Goal: Transaction & Acquisition: Purchase product/service

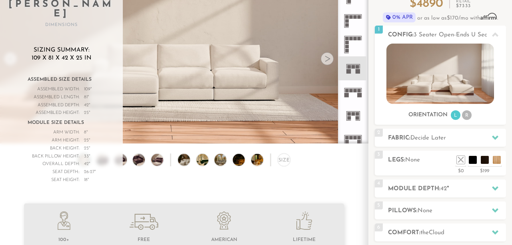
scroll to position [8586, 512]
click at [356, 88] on rect at bounding box center [353, 88] width 18 height 0
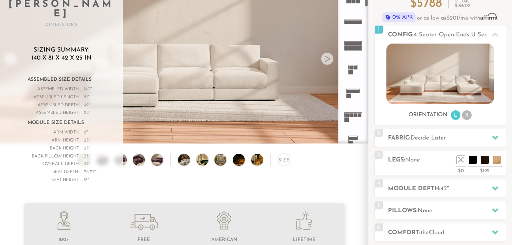
scroll to position [59, 0]
click at [358, 46] on rect at bounding box center [360, 48] width 4 height 4
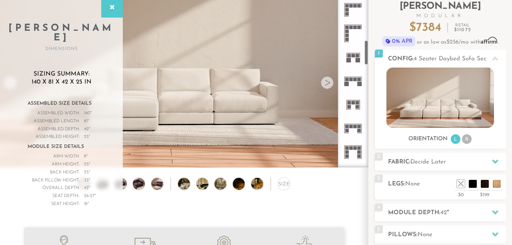
scroll to position [285, 0]
click at [357, 88] on icon at bounding box center [353, 81] width 24 height 24
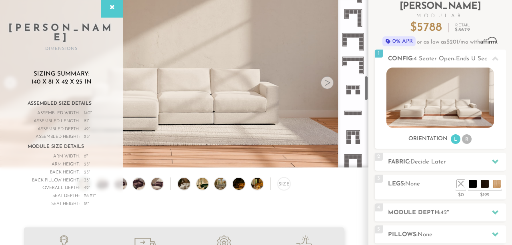
scroll to position [530, 0]
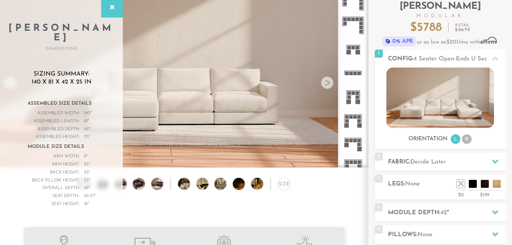
click at [361, 122] on rect at bounding box center [360, 121] width 4 height 4
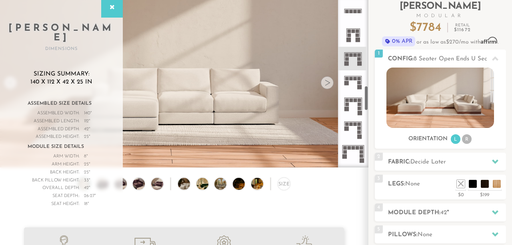
scroll to position [594, 0]
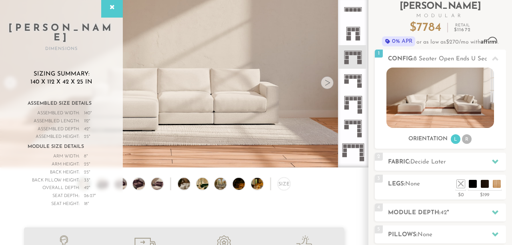
click at [359, 78] on rect at bounding box center [360, 77] width 4 height 4
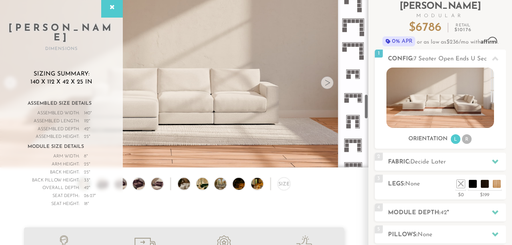
scroll to position [742, 0]
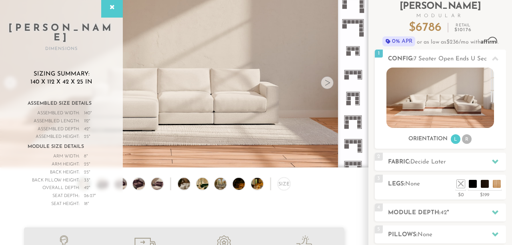
click at [358, 72] on rect at bounding box center [360, 73] width 4 height 4
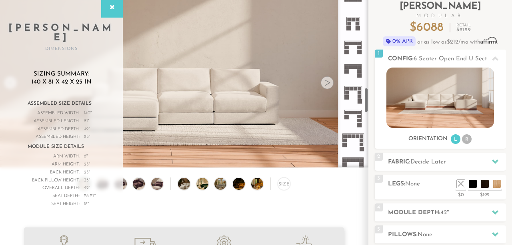
scroll to position [602, 0]
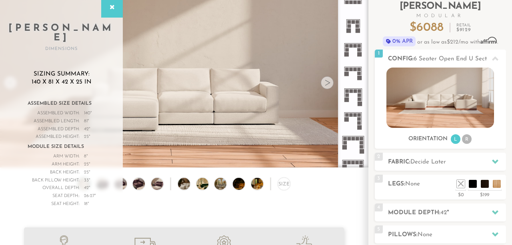
click at [356, 47] on rect at bounding box center [356, 46] width 4 height 4
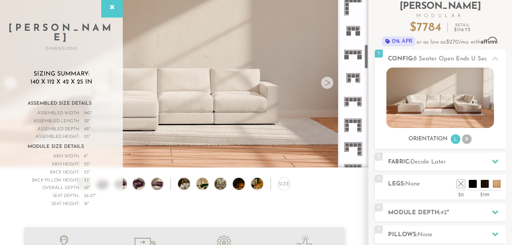
scroll to position [311, 0]
click at [356, 58] on icon at bounding box center [353, 55] width 24 height 24
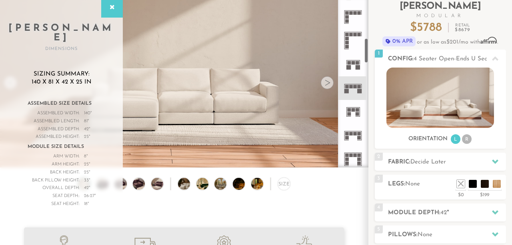
scroll to position [271, 0]
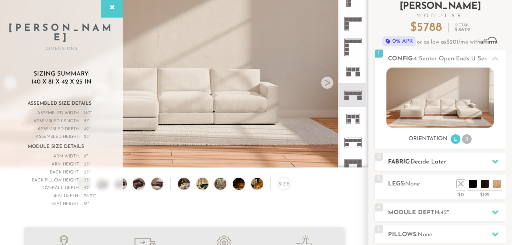
click at [446, 163] on span "Decide Later" at bounding box center [428, 162] width 36 height 6
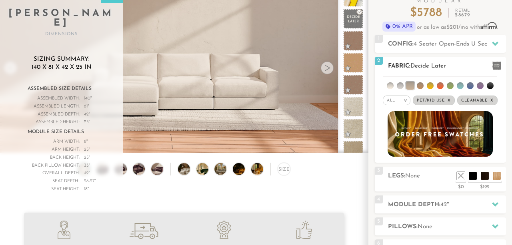
scroll to position [69, 0]
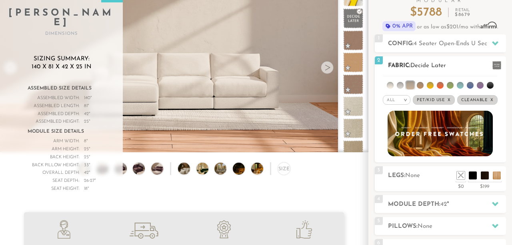
click at [393, 84] on li at bounding box center [390, 85] width 7 height 7
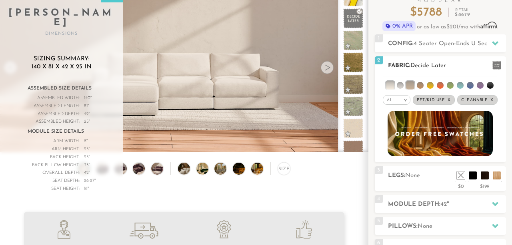
click at [410, 85] on li at bounding box center [410, 85] width 8 height 8
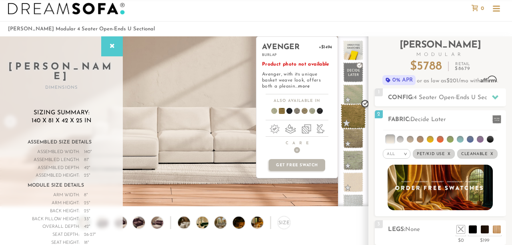
scroll to position [10, 0]
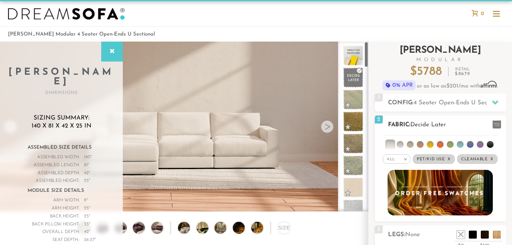
click at [410, 144] on li at bounding box center [410, 144] width 7 height 7
click at [400, 145] on li at bounding box center [400, 144] width 7 height 7
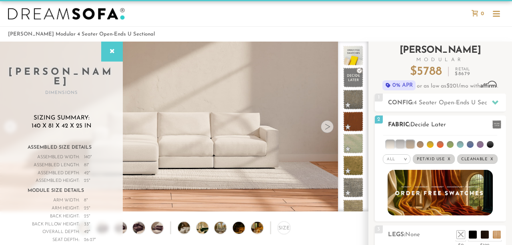
click at [389, 145] on li at bounding box center [390, 144] width 8 height 8
click at [457, 144] on li at bounding box center [460, 144] width 7 height 7
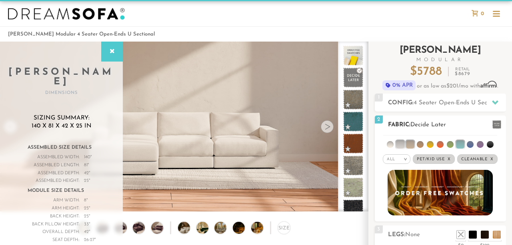
click at [416, 144] on ul at bounding box center [440, 143] width 114 height 15
click at [422, 144] on li at bounding box center [420, 144] width 7 height 7
click at [413, 146] on li at bounding box center [410, 144] width 8 height 8
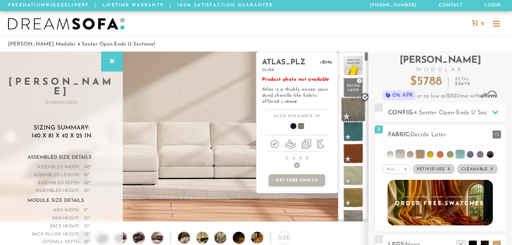
click at [357, 108] on span at bounding box center [353, 109] width 25 height 25
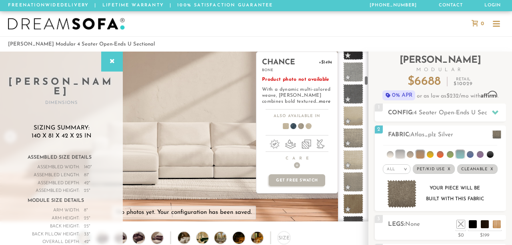
scroll to position [418, 0]
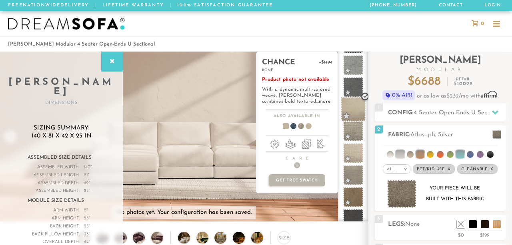
click at [355, 111] on span at bounding box center [353, 109] width 25 height 25
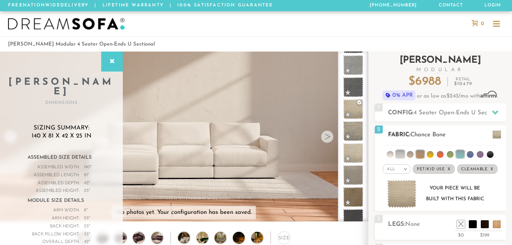
click at [479, 132] on h2 "Fabric: Chance Bone" at bounding box center [447, 134] width 118 height 9
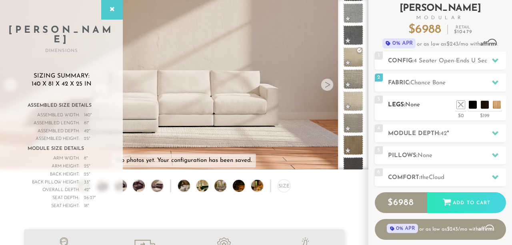
scroll to position [51, 0]
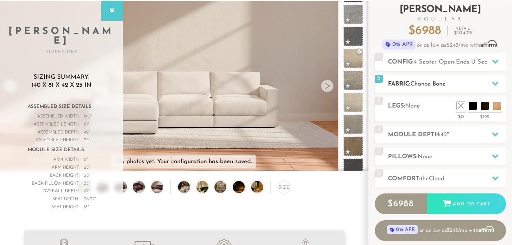
click at [454, 83] on h2 "Fabric: Chance Bone" at bounding box center [447, 84] width 118 height 9
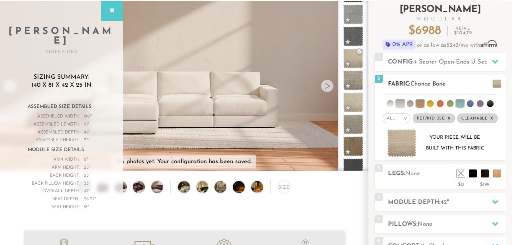
click at [391, 103] on li at bounding box center [390, 103] width 7 height 7
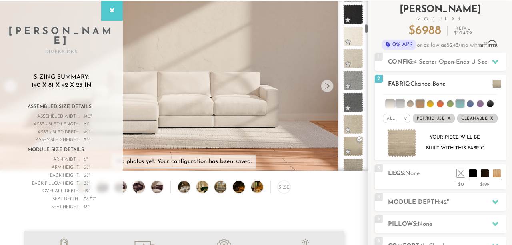
scroll to position [440, 0]
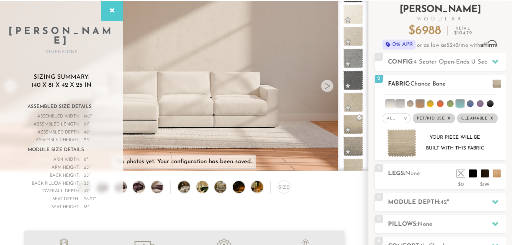
click at [401, 104] on li at bounding box center [400, 104] width 8 height 8
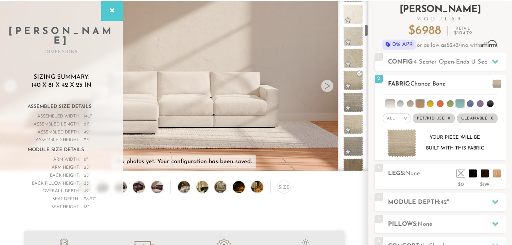
click at [420, 103] on li at bounding box center [420, 104] width 8 height 8
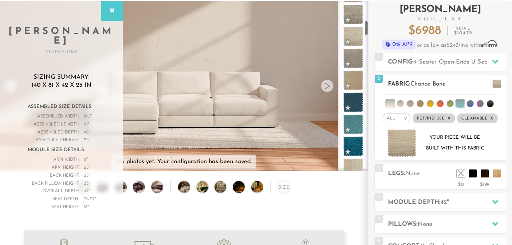
scroll to position [220, 0]
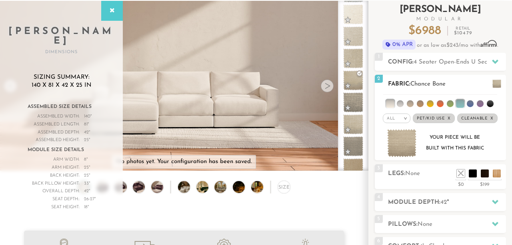
click at [392, 105] on li at bounding box center [390, 104] width 8 height 8
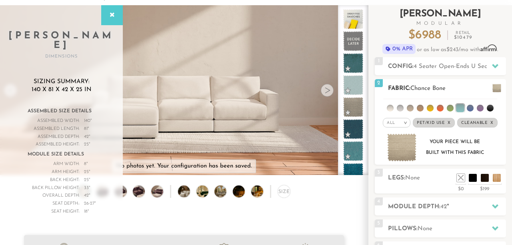
scroll to position [47, 0]
click at [412, 109] on li at bounding box center [410, 107] width 7 height 7
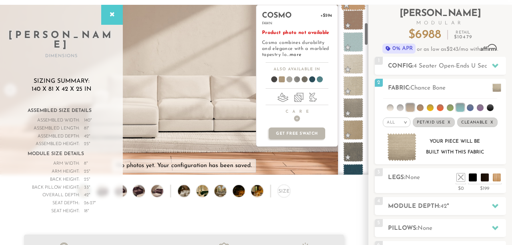
scroll to position [130, 0]
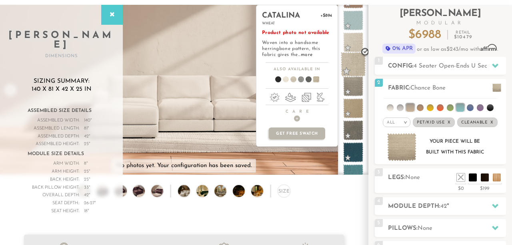
click at [355, 62] on span at bounding box center [353, 64] width 25 height 25
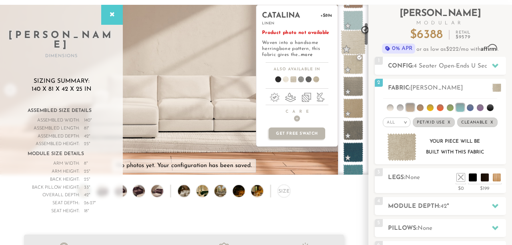
click at [355, 46] on span at bounding box center [353, 42] width 25 height 25
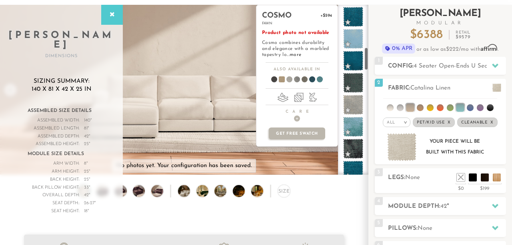
scroll to position [315, 0]
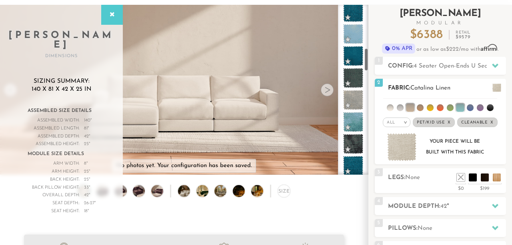
click at [411, 107] on li at bounding box center [410, 108] width 8 height 8
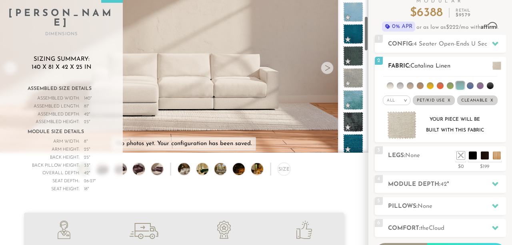
scroll to position [72, 0]
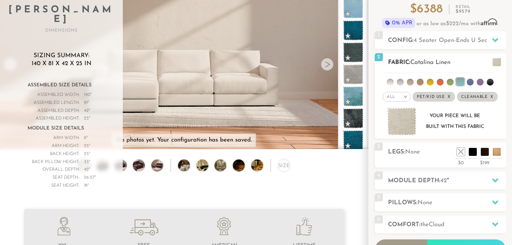
click at [403, 94] on div "All >" at bounding box center [397, 97] width 28 height 10
click at [398, 128] on li "Family" at bounding box center [397, 129] width 28 height 11
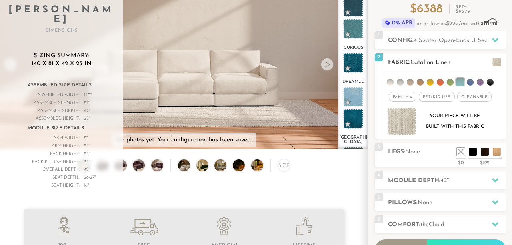
click at [439, 97] on span "Pet/Kid Use x" at bounding box center [437, 97] width 36 height 10
click at [466, 98] on span "Cleanable x" at bounding box center [477, 97] width 34 height 10
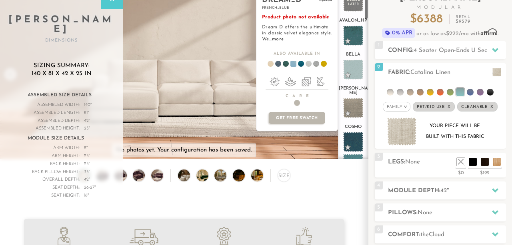
scroll to position [0, 0]
